Goal: Task Accomplishment & Management: Manage account settings

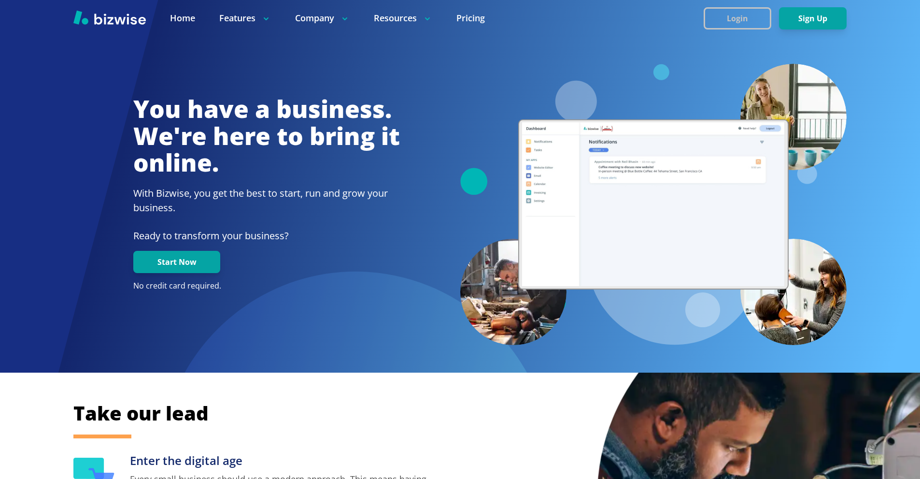
click at [716, 9] on button "Login" at bounding box center [738, 18] width 68 height 22
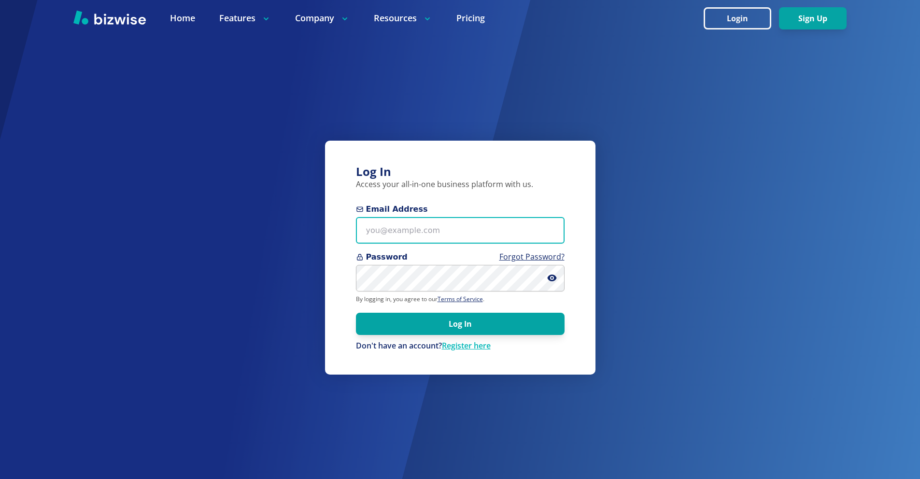
click at [446, 234] on input "Email Address" at bounding box center [460, 230] width 209 height 27
paste input "[PERSON_NAME][EMAIL_ADDRESS][DOMAIN_NAME]"
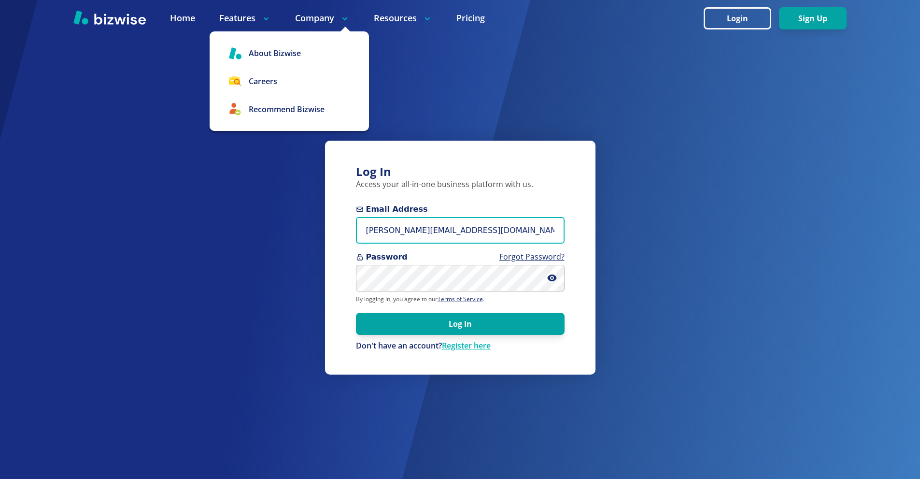
type input "[PERSON_NAME][EMAIL_ADDRESS][DOMAIN_NAME]"
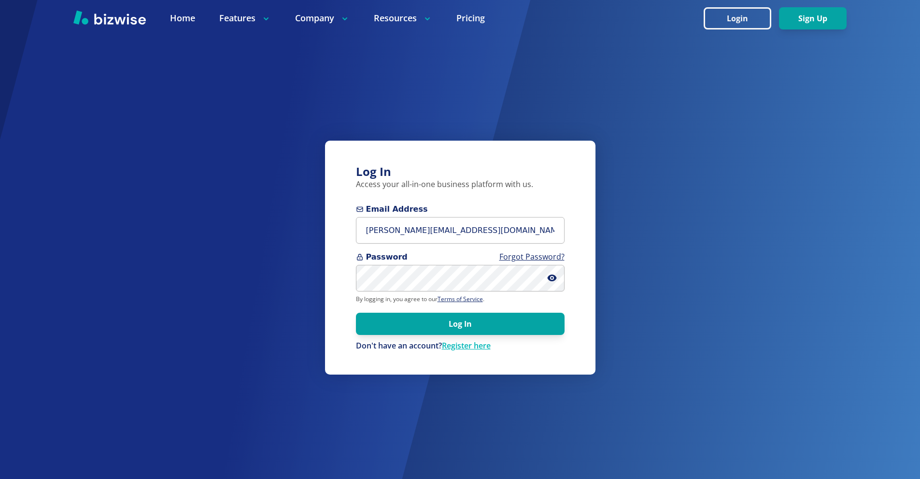
click at [436, 294] on form "Email Address [PERSON_NAME][EMAIL_ADDRESS][DOMAIN_NAME] Password Forgot Passwor…" at bounding box center [460, 277] width 209 height 148
click at [445, 317] on button "Log In" at bounding box center [460, 324] width 209 height 22
